Goal: Task Accomplishment & Management: Use online tool/utility

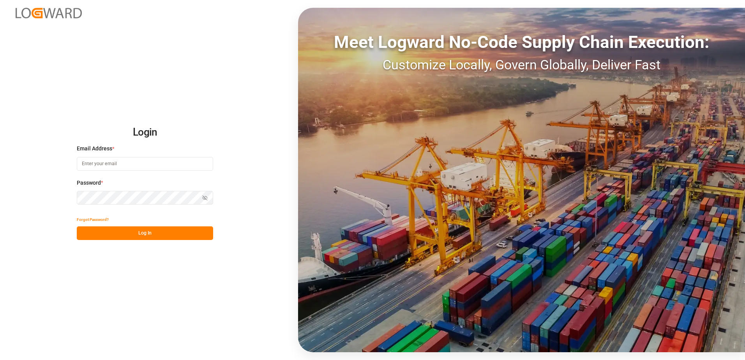
click at [125, 163] on input at bounding box center [145, 164] width 136 height 14
type input "brittney.young@fedex.com"
click at [206, 199] on icon "button" at bounding box center [204, 197] width 5 height 5
click at [173, 234] on button "Log In" at bounding box center [145, 233] width 136 height 14
click at [114, 163] on input at bounding box center [145, 164] width 136 height 14
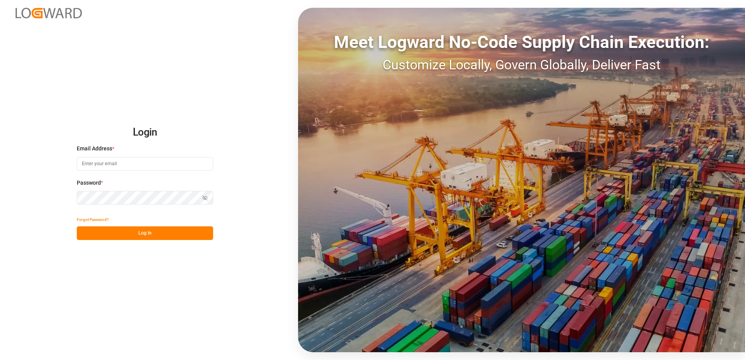
type input "brittney.young@fedex.com"
click at [205, 199] on icon "button" at bounding box center [205, 197] width 1 height 1
click at [177, 235] on button "Log In" at bounding box center [145, 233] width 136 height 14
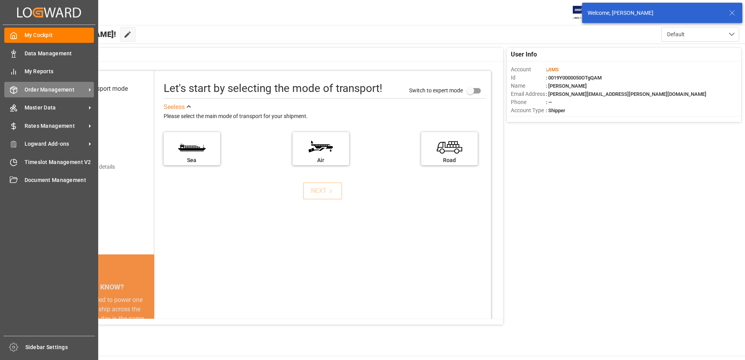
click at [60, 92] on span "Order Management" at bounding box center [56, 90] width 62 height 8
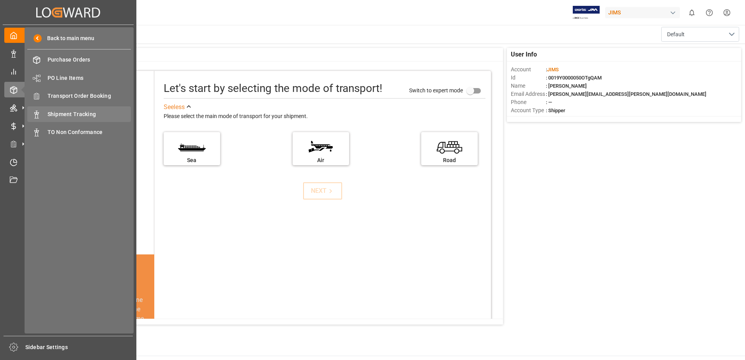
click at [100, 112] on span "Shipment Tracking" at bounding box center [90, 114] width 84 height 8
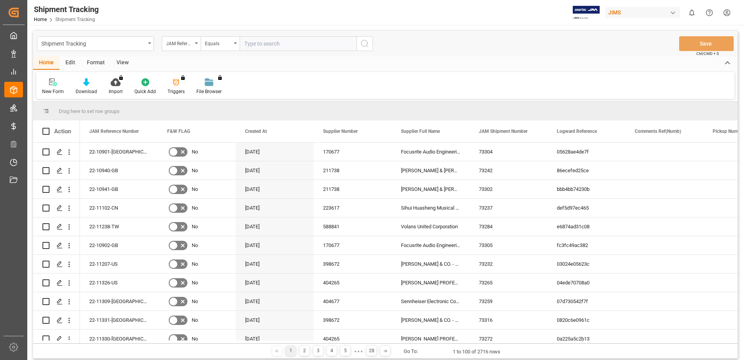
click at [279, 44] on input "text" at bounding box center [298, 43] width 117 height 15
type input "22-11331-us"
click at [364, 41] on icon "search button" at bounding box center [364, 43] width 9 height 9
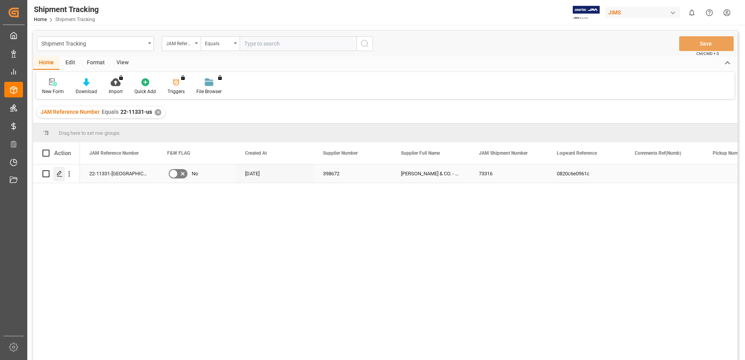
click at [60, 173] on polygon "Press SPACE to select this row." at bounding box center [59, 173] width 4 height 4
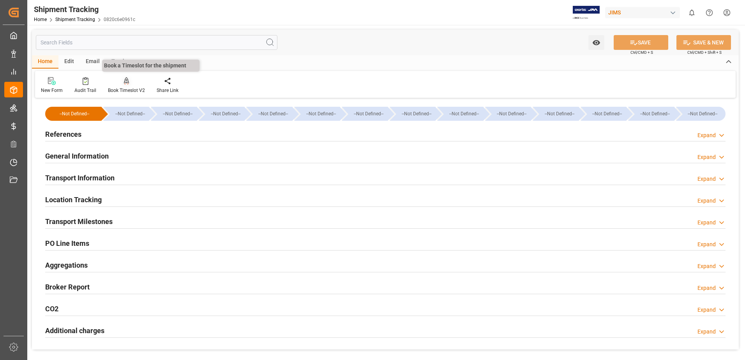
click at [118, 82] on div at bounding box center [126, 81] width 37 height 8
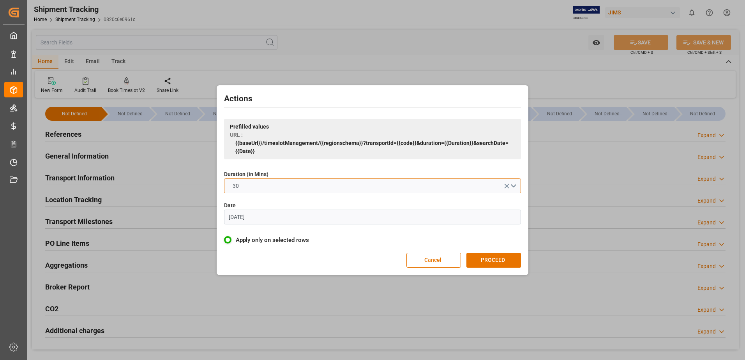
drag, startPoint x: 376, startPoint y: 179, endPoint x: 374, endPoint y: 184, distance: 5.3
click at [374, 183] on button "30" at bounding box center [372, 185] width 297 height 15
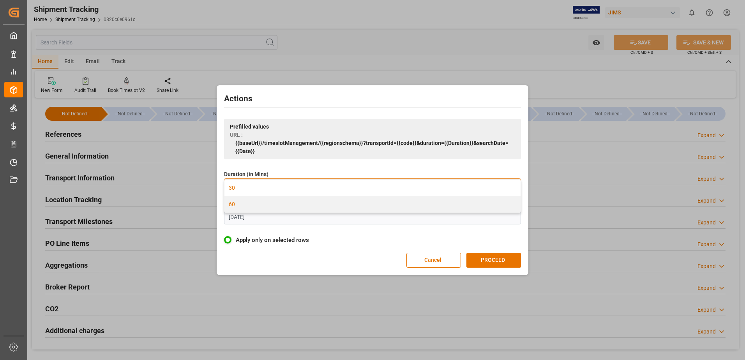
click at [303, 208] on div "60" at bounding box center [372, 204] width 296 height 16
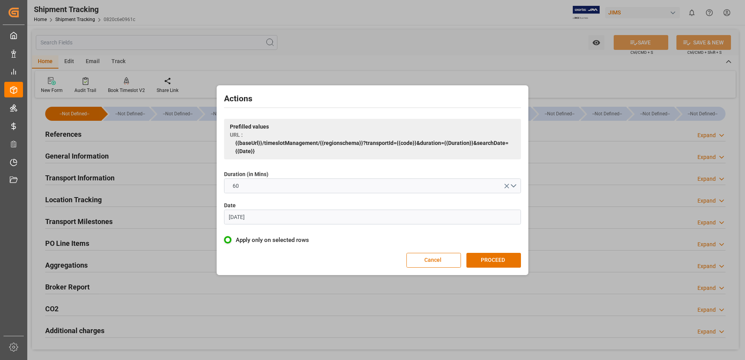
click at [268, 219] on input "07.06.2023" at bounding box center [372, 217] width 297 height 15
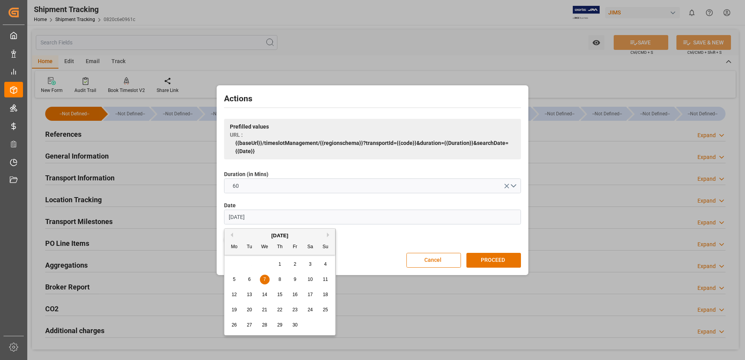
click at [269, 219] on input "07.06.2023" at bounding box center [372, 217] width 297 height 15
click at [264, 279] on span "8" at bounding box center [264, 279] width 3 height 5
type input "08.10.2025"
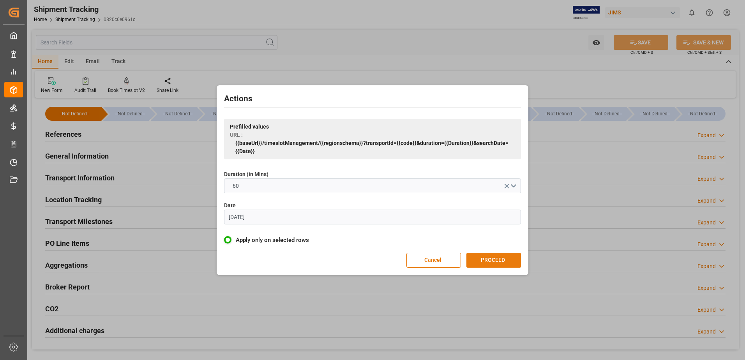
click at [488, 256] on button "PROCEED" at bounding box center [493, 260] width 55 height 15
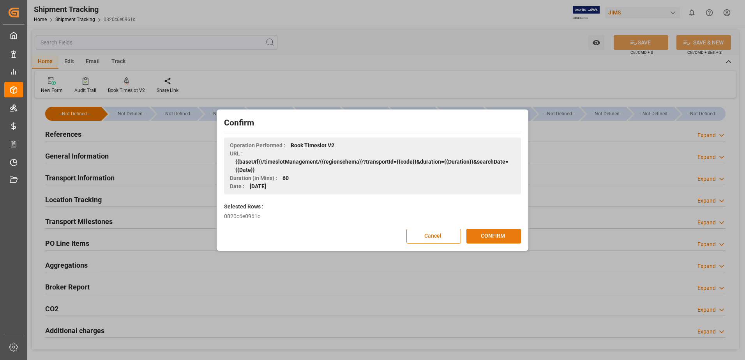
click at [498, 239] on button "CONFIRM" at bounding box center [493, 236] width 55 height 15
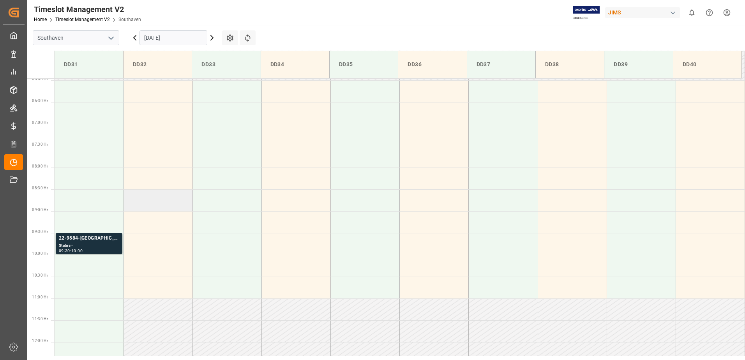
scroll to position [241, 0]
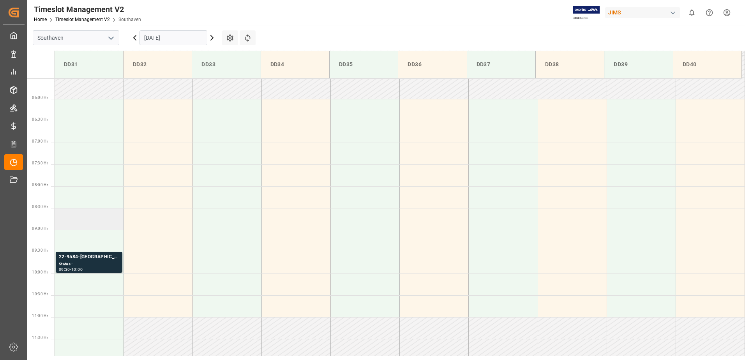
click at [74, 220] on td at bounding box center [89, 219] width 69 height 22
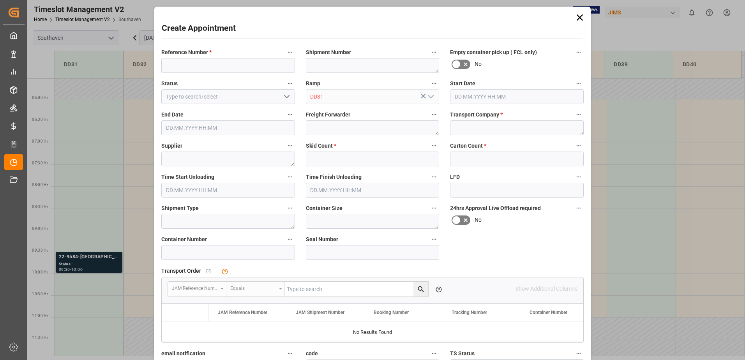
type input "08.10.2025 08:30"
type input "08.10.2025 09:00"
click at [187, 57] on label "Reference Number *" at bounding box center [228, 52] width 134 height 11
click at [285, 57] on button "Reference Number *" at bounding box center [290, 52] width 10 height 10
click at [188, 66] on div at bounding box center [372, 180] width 745 height 360
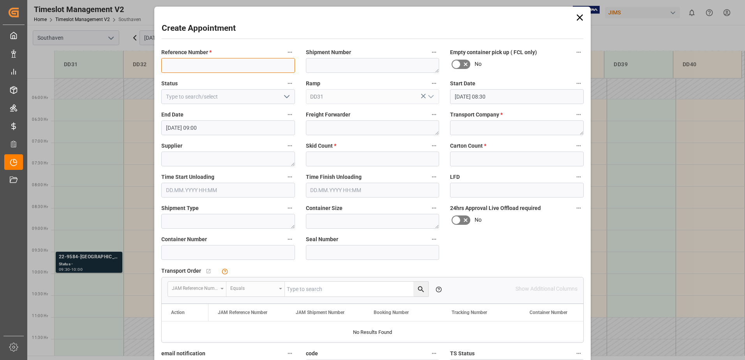
click at [186, 66] on input at bounding box center [228, 65] width 134 height 15
type input "22-11331-us"
click at [479, 124] on textarea at bounding box center [517, 127] width 134 height 15
type textarea "FedEx Freight"
click at [383, 162] on input "text" at bounding box center [373, 159] width 134 height 15
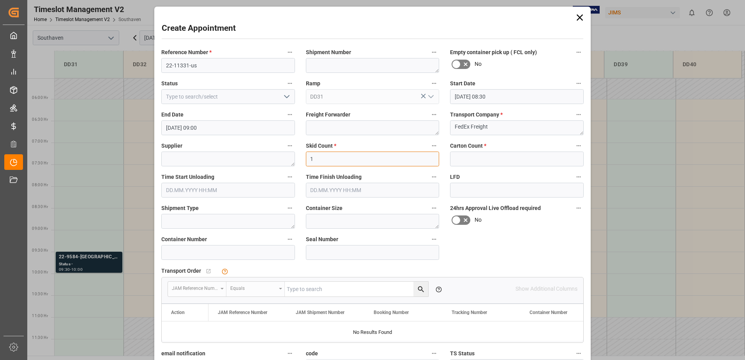
type input "1"
click at [463, 153] on input "text" at bounding box center [517, 159] width 134 height 15
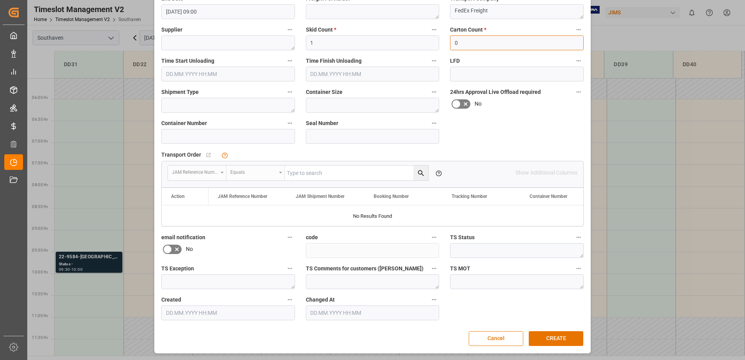
scroll to position [0, 0]
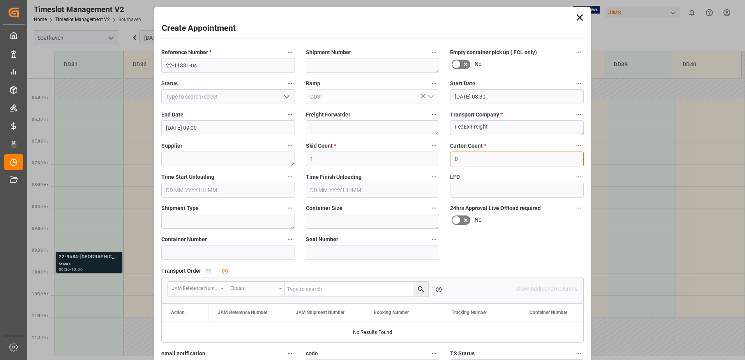
type input "0"
click at [444, 169] on div "LFD" at bounding box center [516, 184] width 145 height 31
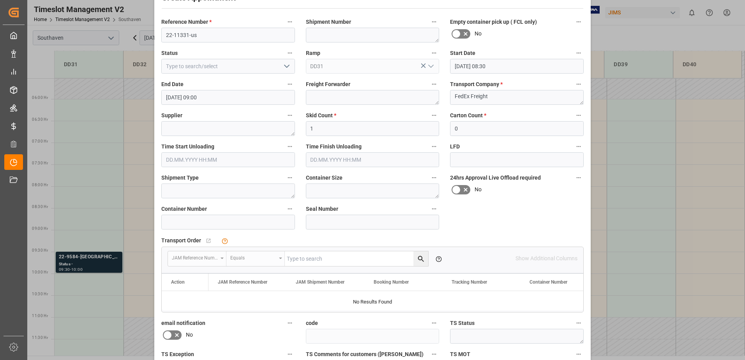
scroll to position [116, 0]
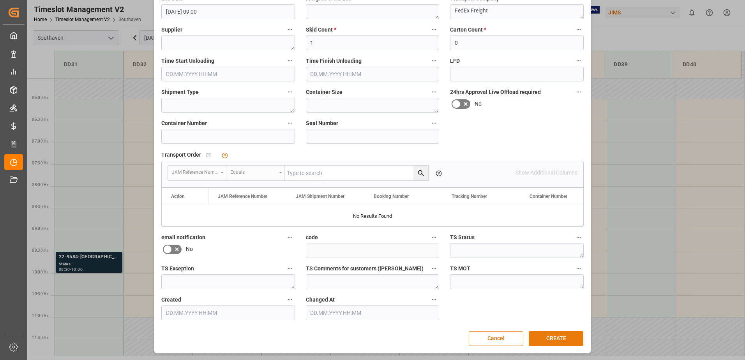
click at [557, 336] on button "CREATE" at bounding box center [556, 338] width 55 height 15
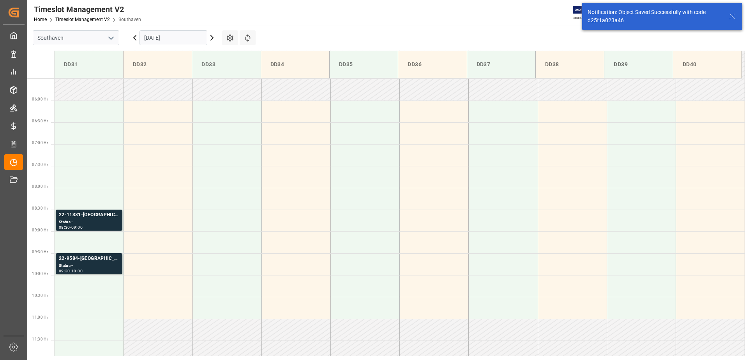
scroll to position [273, 0]
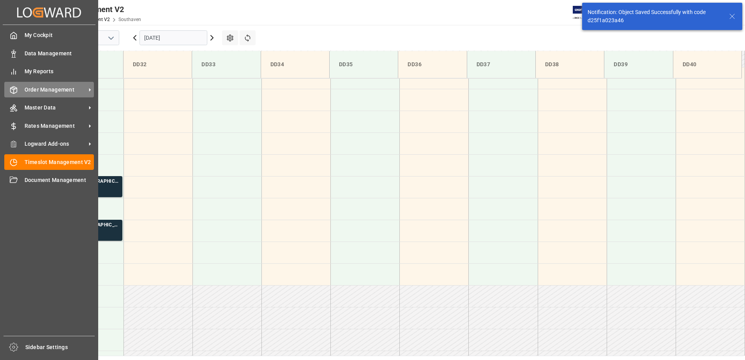
click at [52, 91] on span "Order Management" at bounding box center [56, 90] width 62 height 8
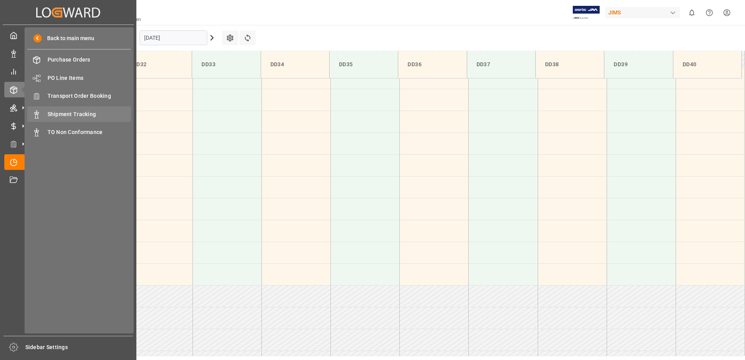
click at [90, 118] on div "Shipment Tracking Shipment Tracking" at bounding box center [79, 113] width 104 height 15
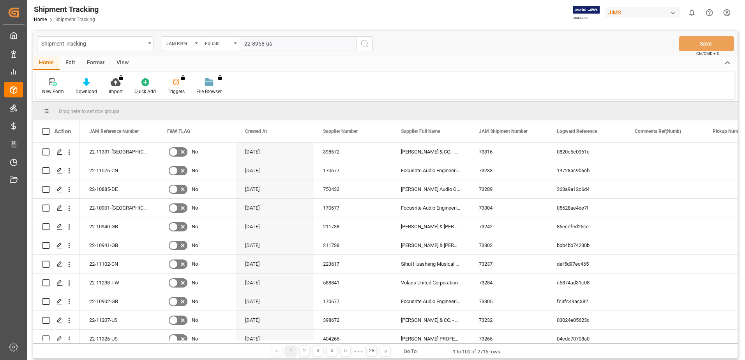
type input "22-8968-us"
click at [359, 42] on button "search button" at bounding box center [364, 43] width 16 height 15
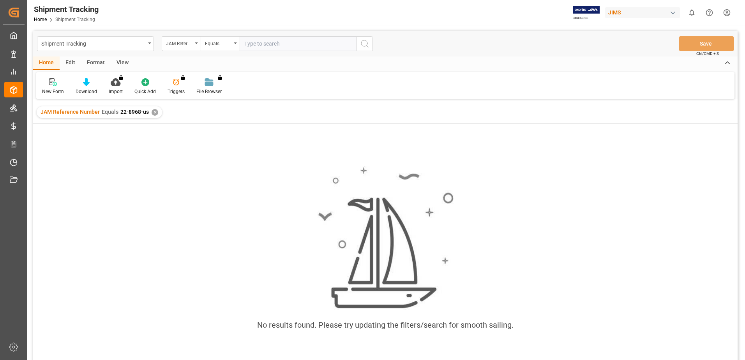
click at [153, 109] on div "✕" at bounding box center [155, 112] width 7 height 7
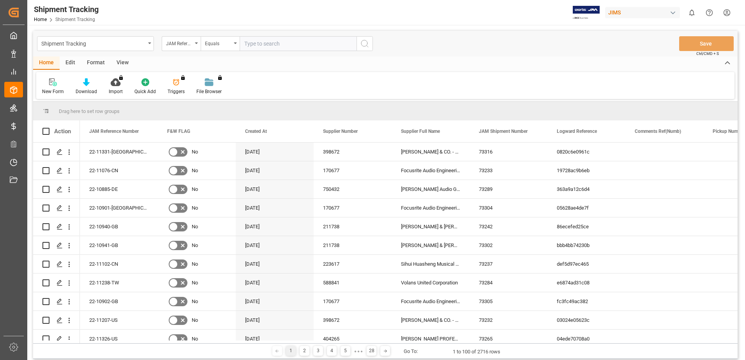
click at [729, 15] on html "Created by potrace 1.15, written by Peter Selinger 2001-2017 Created by potrace…" at bounding box center [372, 180] width 745 height 360
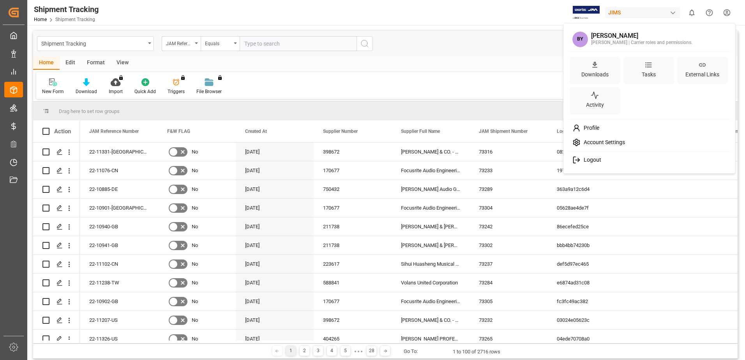
click at [602, 159] on div "Logout" at bounding box center [649, 160] width 160 height 14
